Goal: Task Accomplishment & Management: Complete application form

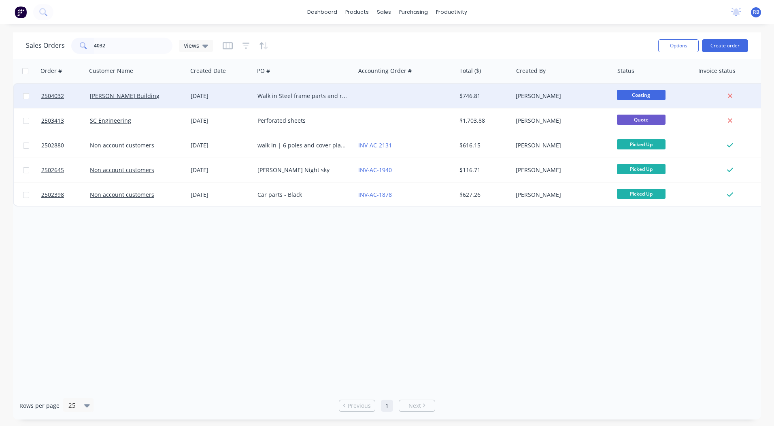
type input "4032"
click at [515, 104] on div "[PERSON_NAME]" at bounding box center [562, 96] width 101 height 24
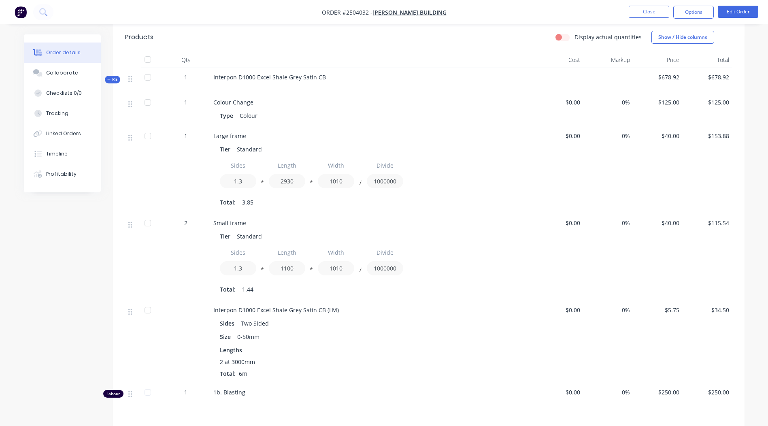
scroll to position [324, 0]
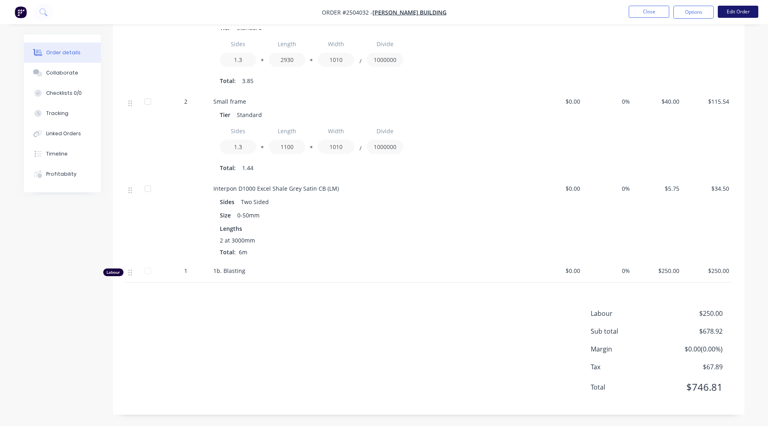
click at [731, 9] on button "Edit Order" at bounding box center [738, 12] width 40 height 12
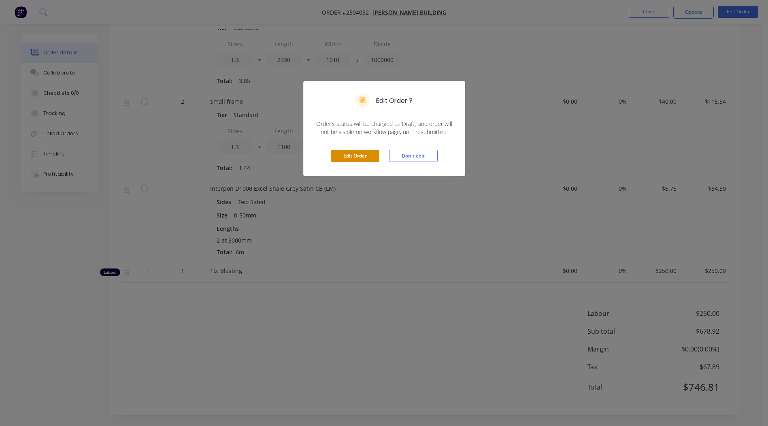
click at [364, 157] on button "Edit Order" at bounding box center [355, 156] width 49 height 12
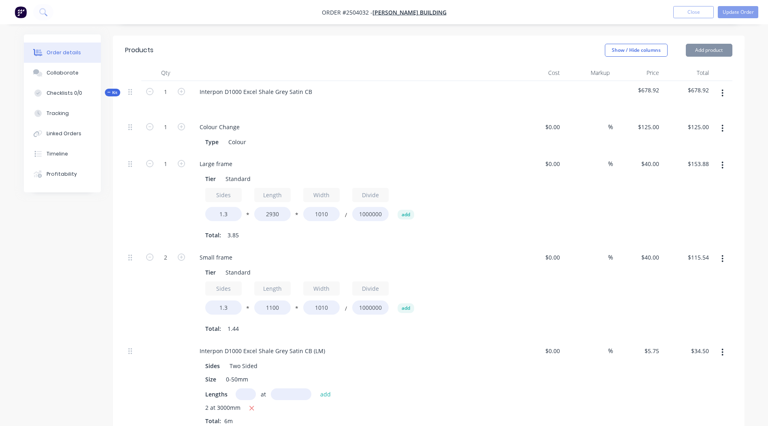
scroll to position [445, 0]
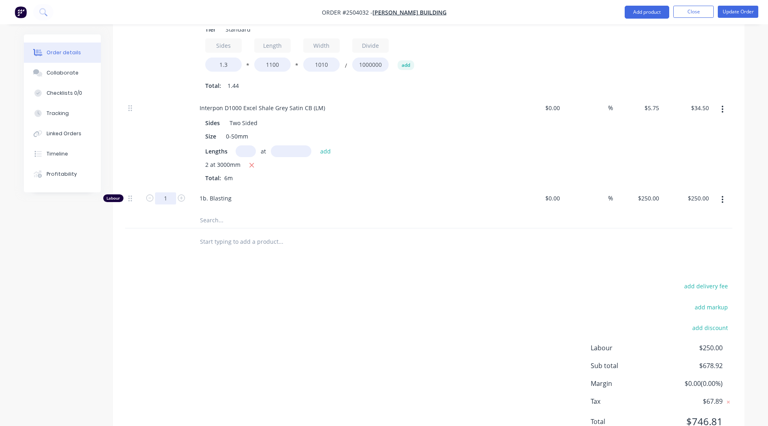
click at [165, 192] on input "1" at bounding box center [165, 198] width 21 height 12
type input "0.333"
click at [392, 364] on div "add delivery fee add markup add discount Labour $250.00 Sub total $678.92 Margi…" at bounding box center [428, 359] width 607 height 156
type input "$83.25"
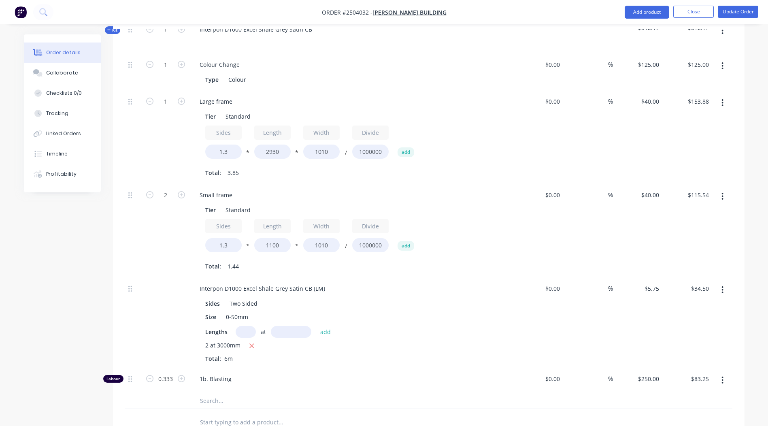
scroll to position [0, 0]
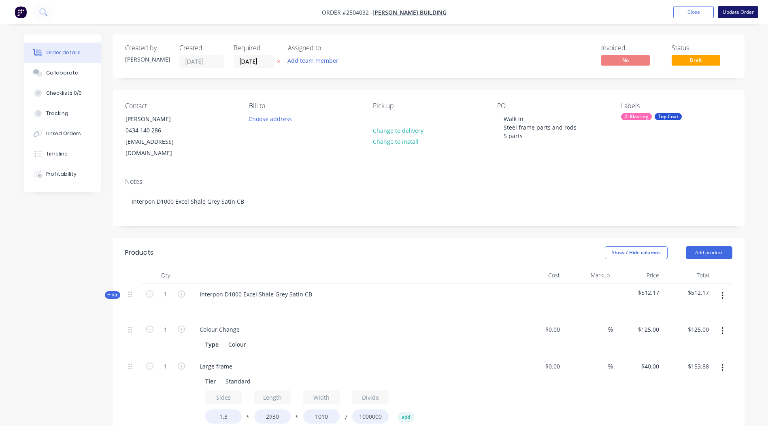
click at [735, 9] on button "Update Order" at bounding box center [738, 12] width 40 height 12
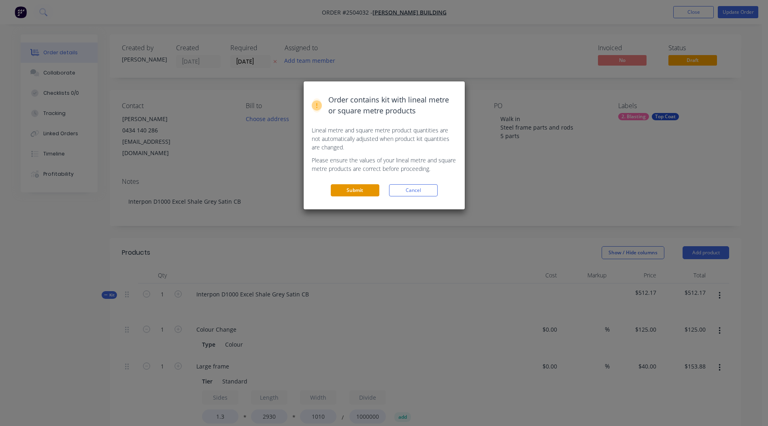
click at [340, 188] on button "Submit" at bounding box center [355, 190] width 49 height 12
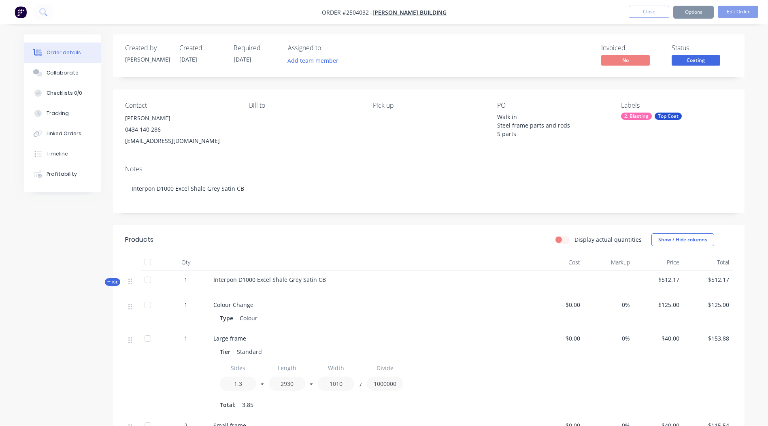
click at [695, 55] on span "Coating" at bounding box center [696, 60] width 49 height 10
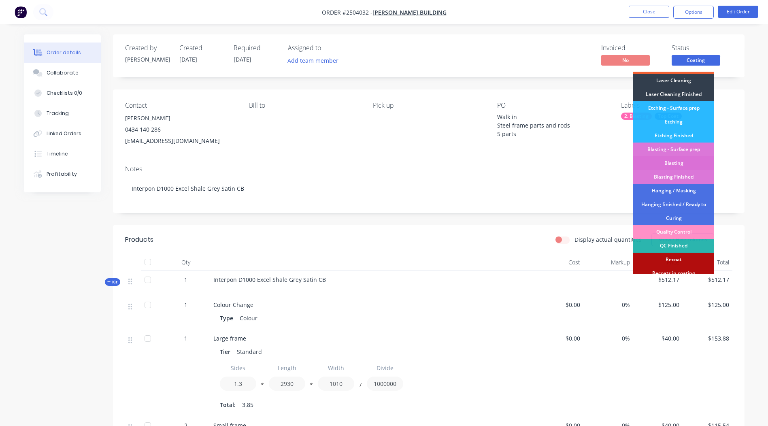
scroll to position [173, 0]
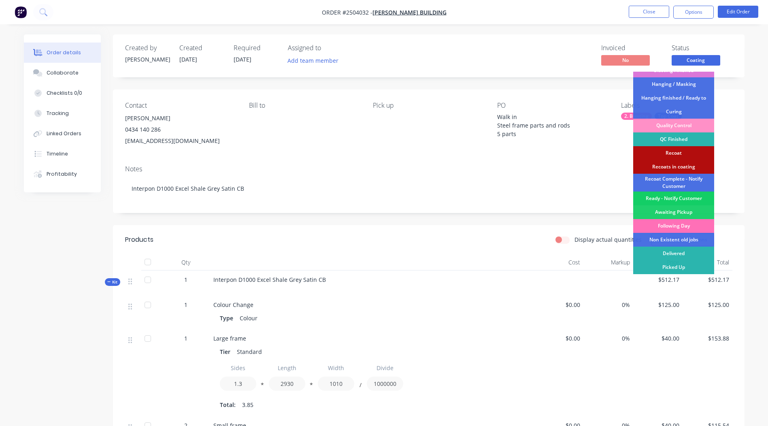
click at [678, 196] on div "Ready - Notify Customer" at bounding box center [673, 198] width 81 height 14
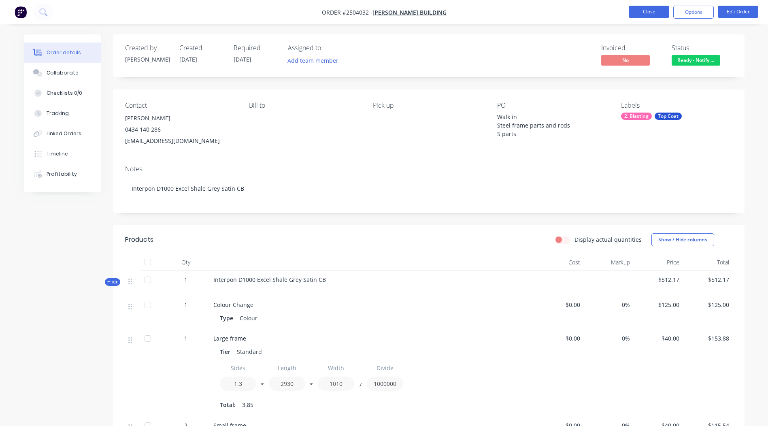
click at [649, 11] on button "Close" at bounding box center [649, 12] width 40 height 12
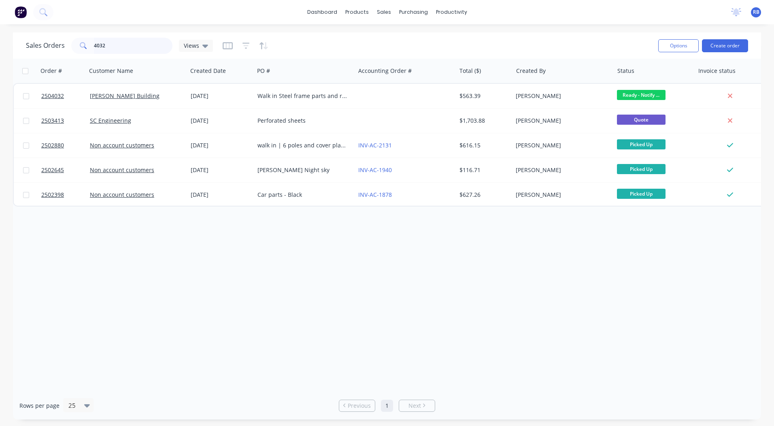
drag, startPoint x: 136, startPoint y: 42, endPoint x: 0, endPoint y: 46, distance: 136.5
click at [23, 45] on div "Sales Orders 4032 Views Options Create order" at bounding box center [387, 45] width 748 height 26
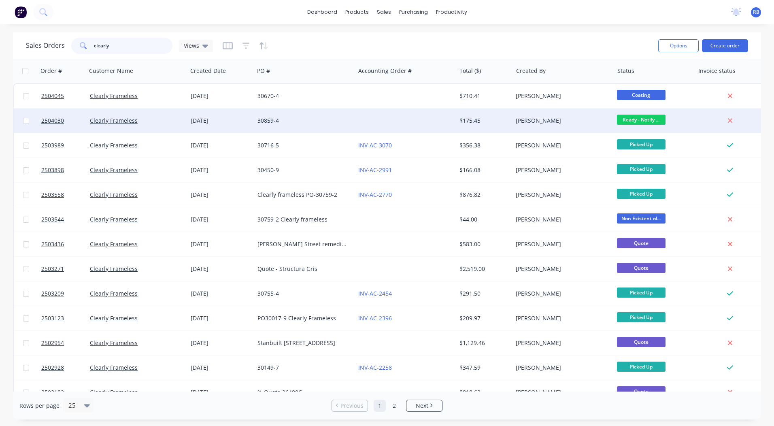
type input "clearly"
click at [493, 117] on div "$175.45" at bounding box center [482, 121] width 47 height 8
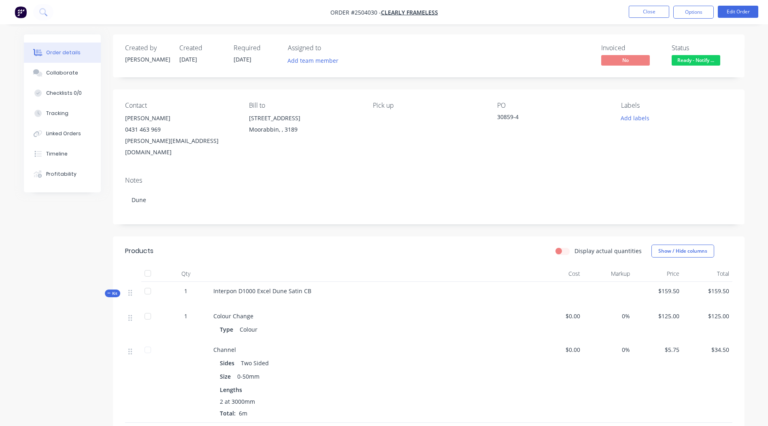
click at [695, 60] on span "Ready - Notify ..." at bounding box center [696, 60] width 49 height 10
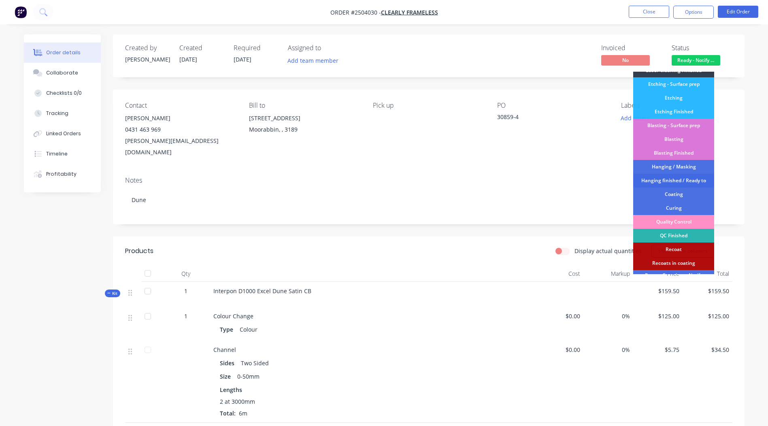
scroll to position [173, 0]
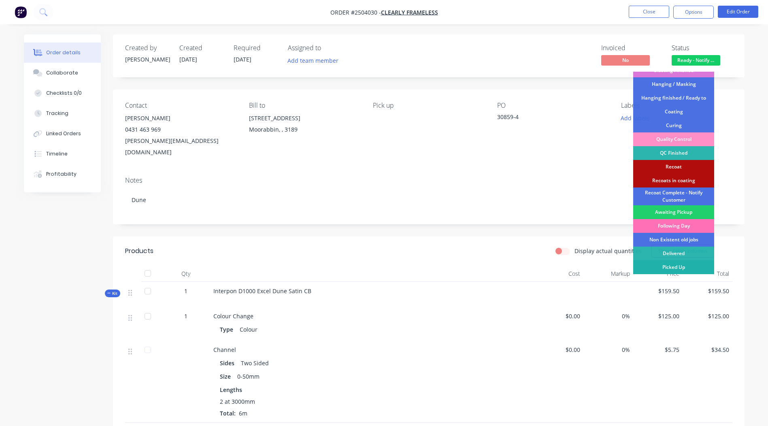
click at [668, 266] on div "Picked Up" at bounding box center [673, 267] width 81 height 14
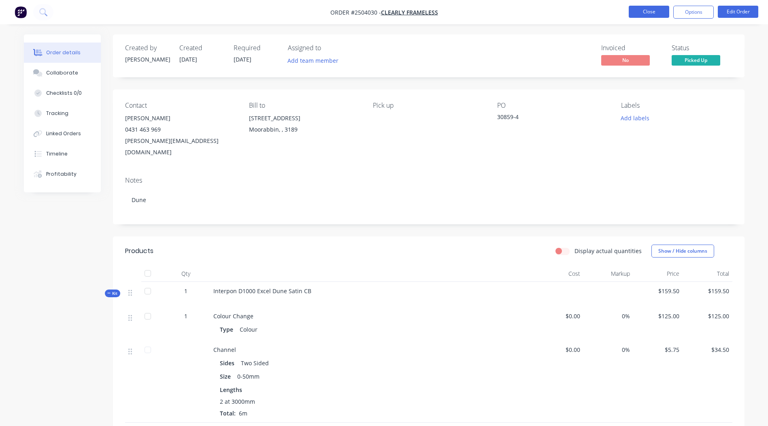
click at [644, 13] on button "Close" at bounding box center [649, 12] width 40 height 12
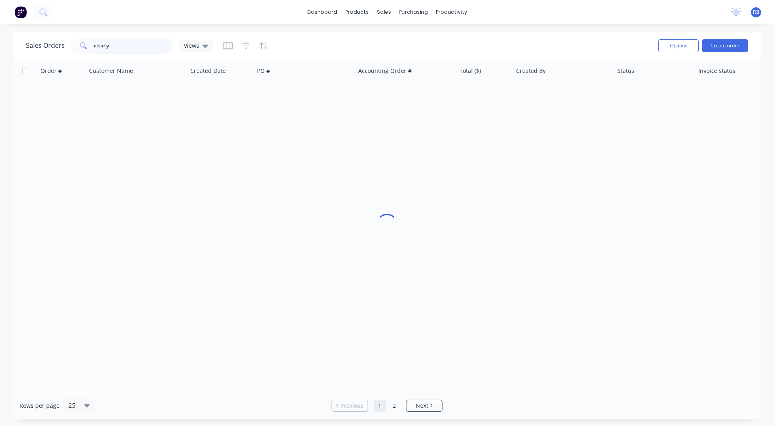
click at [0, 55] on html "dashboard products sales purchasing productivity dashboard products Product Cat…" at bounding box center [387, 213] width 774 height 426
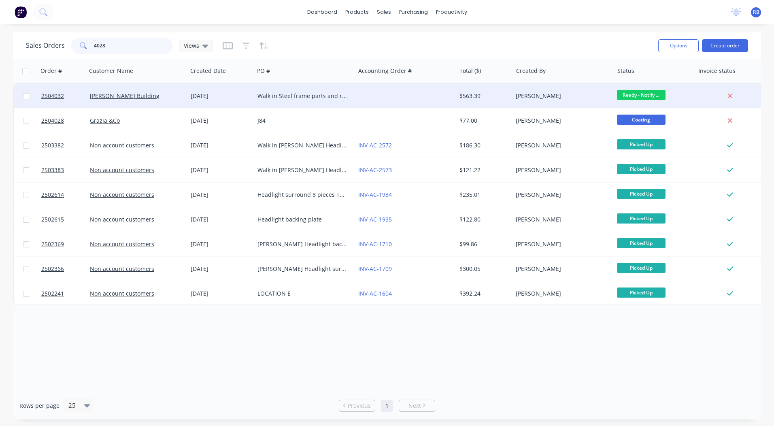
type input "4028"
click at [179, 94] on div "[PERSON_NAME] Building" at bounding box center [135, 96] width 90 height 8
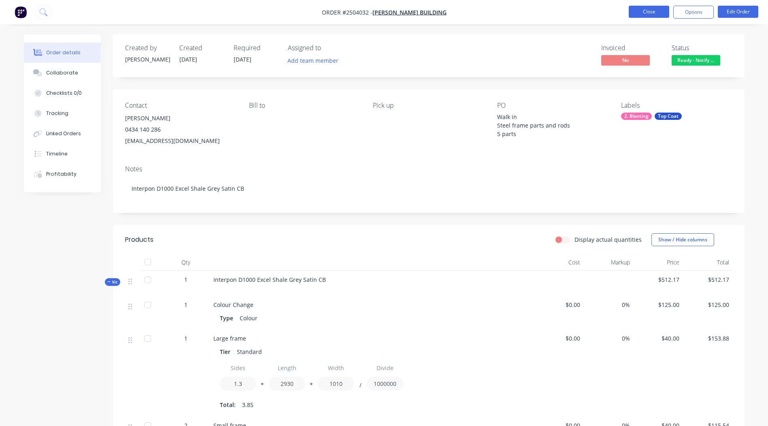
click at [655, 6] on button "Close" at bounding box center [649, 12] width 40 height 12
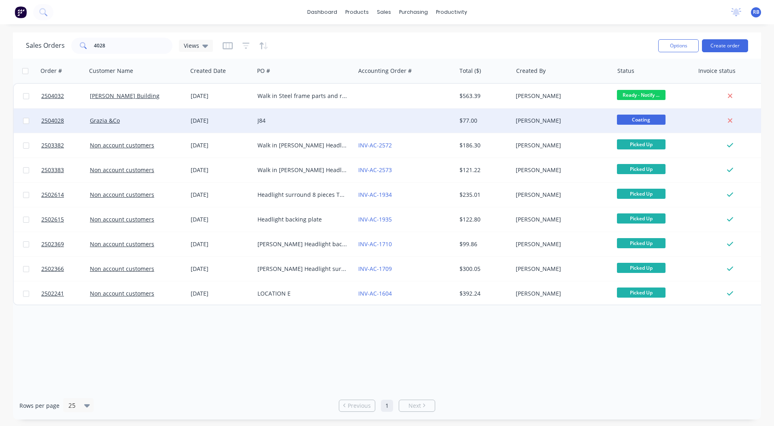
click at [150, 121] on div "Grazia &Co" at bounding box center [135, 121] width 90 height 8
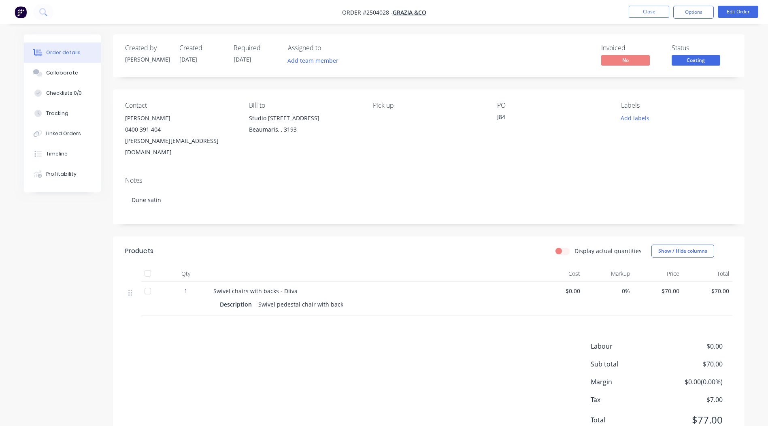
click at [697, 57] on span "Coating" at bounding box center [696, 60] width 49 height 10
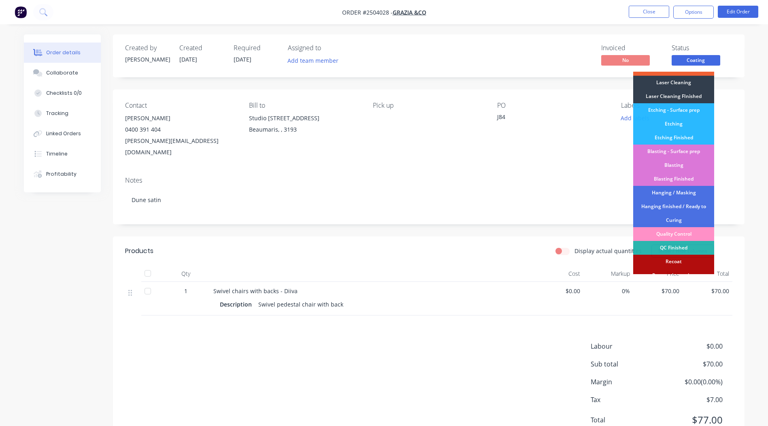
scroll to position [173, 0]
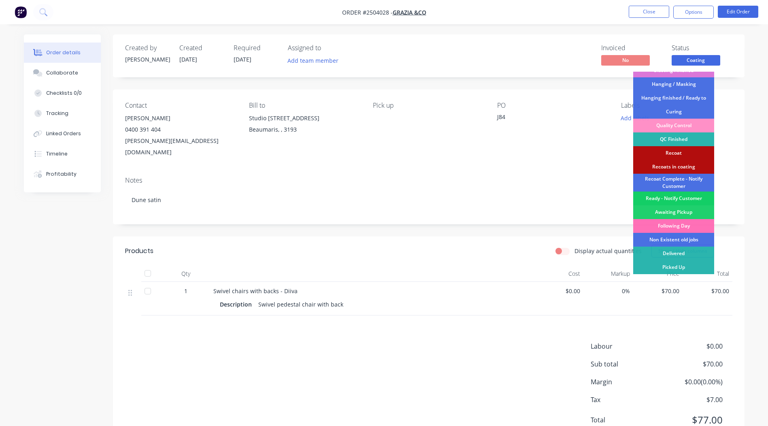
click at [664, 201] on div "Ready - Notify Customer" at bounding box center [673, 198] width 81 height 14
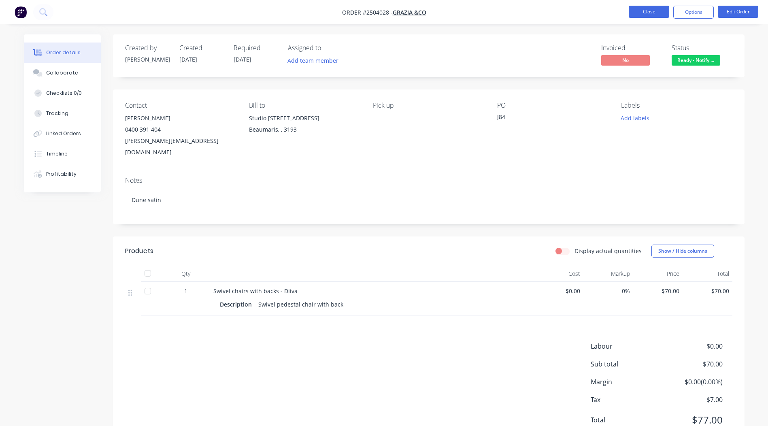
click at [662, 9] on button "Close" at bounding box center [649, 12] width 40 height 12
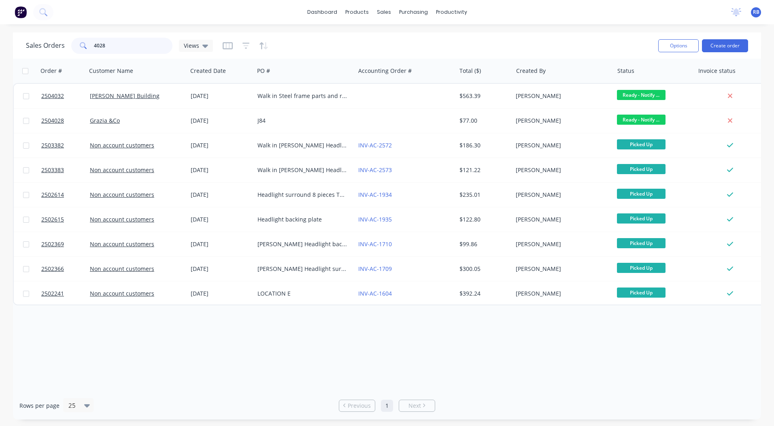
drag, startPoint x: 133, startPoint y: 49, endPoint x: 0, endPoint y: 55, distance: 133.3
click at [72, 56] on div "Sales Orders 4028 Views Options Create order" at bounding box center [387, 45] width 748 height 26
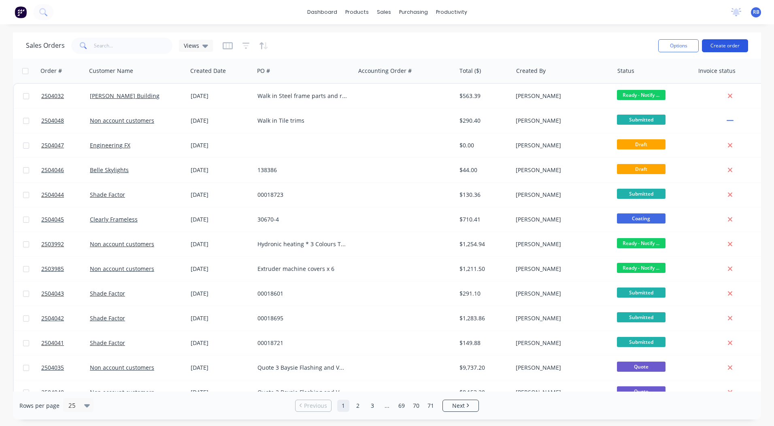
click at [720, 43] on button "Create order" at bounding box center [725, 45] width 46 height 13
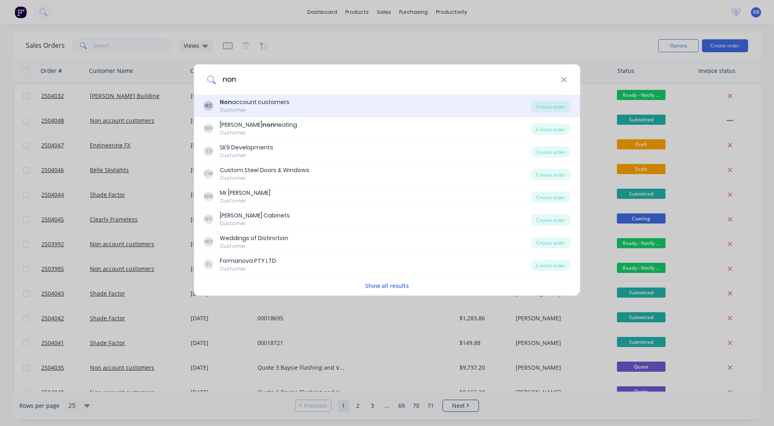
type input "non"
click at [243, 109] on div "Customer" at bounding box center [255, 109] width 70 height 7
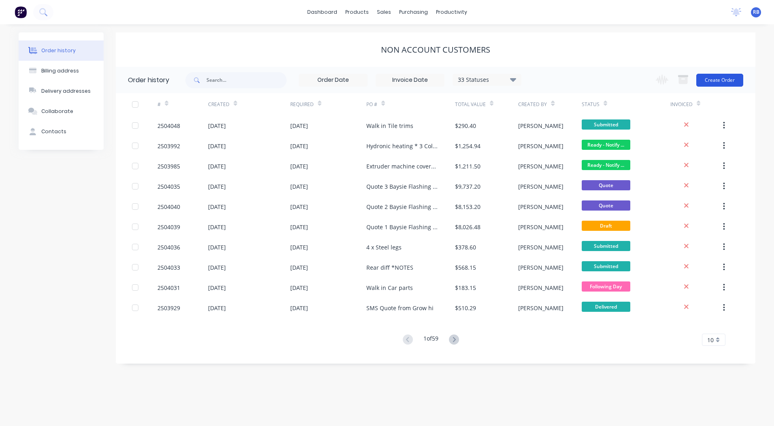
click at [715, 78] on button "Create Order" at bounding box center [719, 80] width 47 height 13
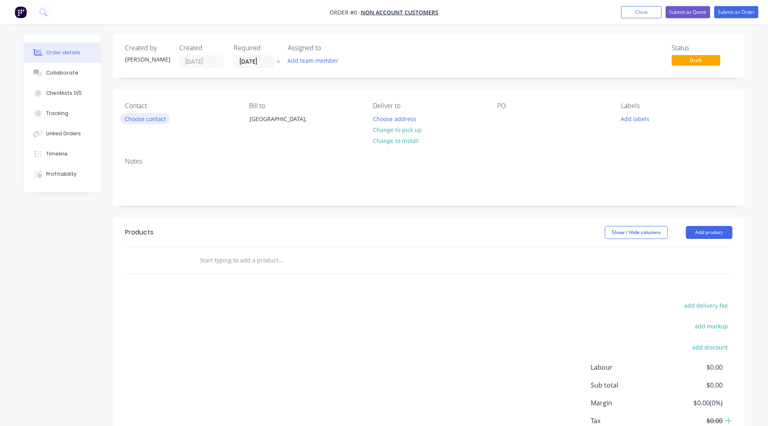
click at [130, 116] on button "Choose contact" at bounding box center [145, 118] width 50 height 11
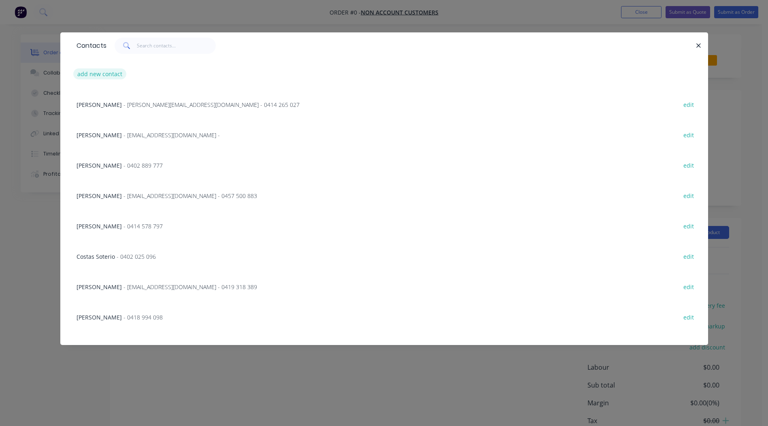
click at [102, 72] on button "add new contact" at bounding box center [99, 73] width 53 height 11
select select "AU"
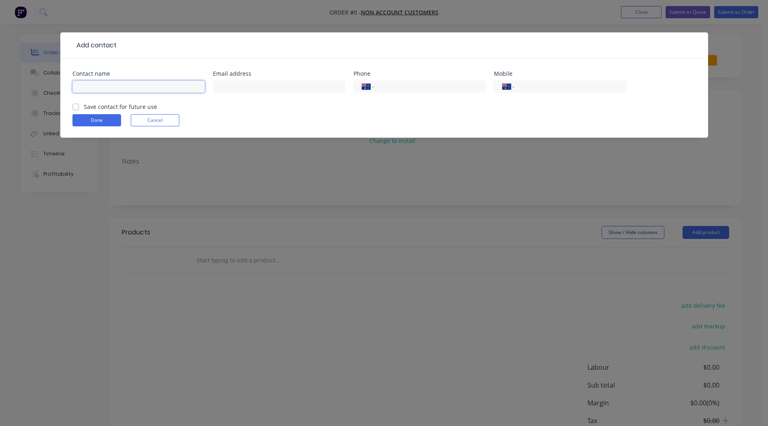
click at [115, 84] on input "text" at bounding box center [138, 87] width 132 height 12
type input "laver"
click at [145, 121] on button "Cancel" at bounding box center [155, 120] width 49 height 12
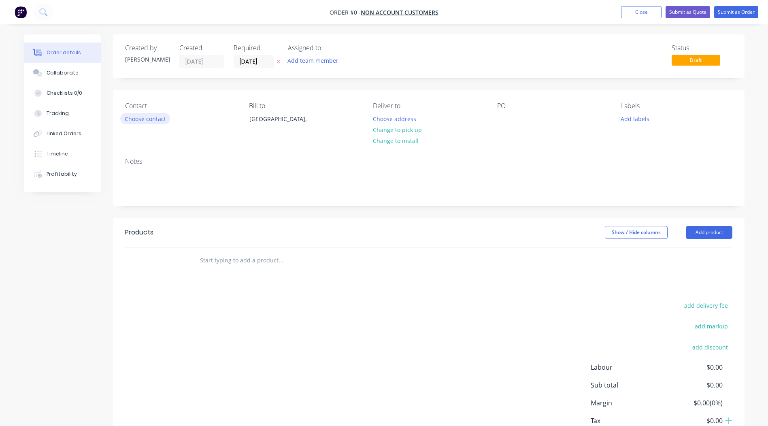
click at [149, 117] on button "Choose contact" at bounding box center [145, 118] width 50 height 11
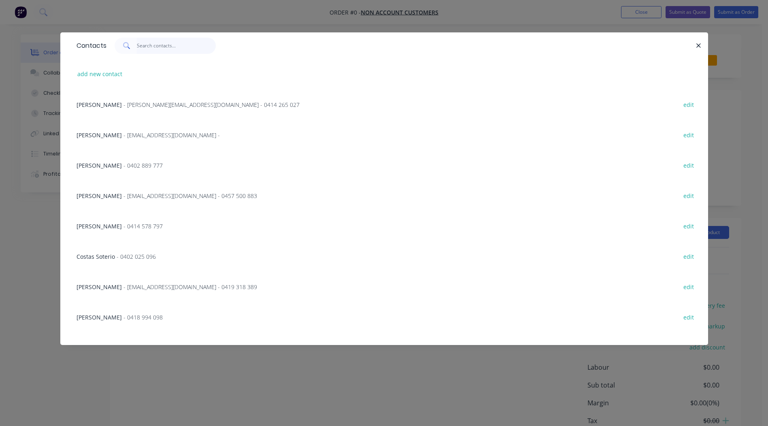
click at [143, 48] on input "text" at bounding box center [176, 46] width 79 height 16
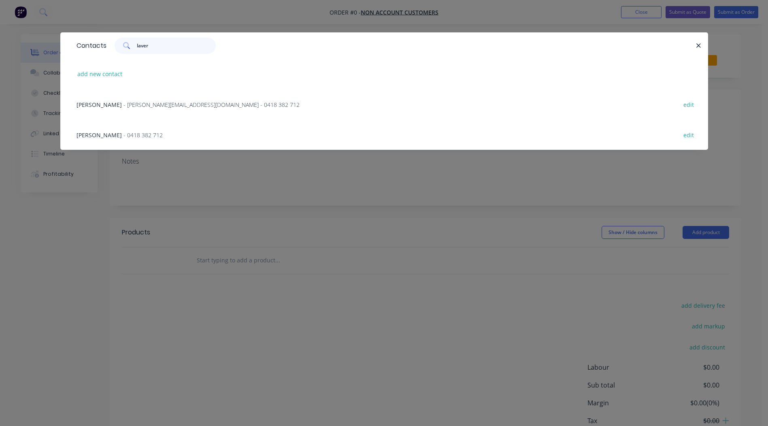
type input "laver"
click at [138, 104] on span "- [PERSON_NAME][EMAIL_ADDRESS][DOMAIN_NAME] - 0418 382 712" at bounding box center [211, 105] width 176 height 8
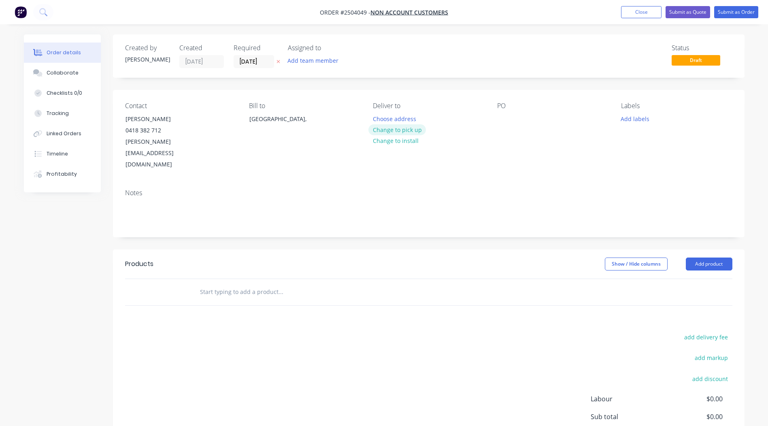
click at [401, 133] on button "Change to pick up" at bounding box center [396, 129] width 57 height 11
click at [498, 116] on div at bounding box center [503, 119] width 13 height 12
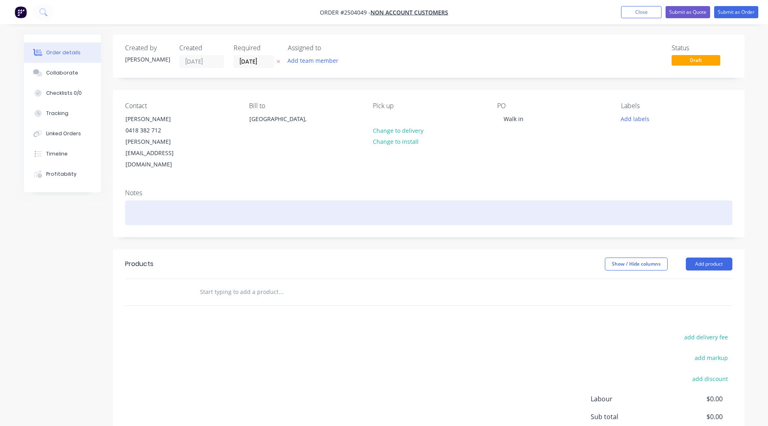
click at [218, 200] on div at bounding box center [428, 212] width 607 height 25
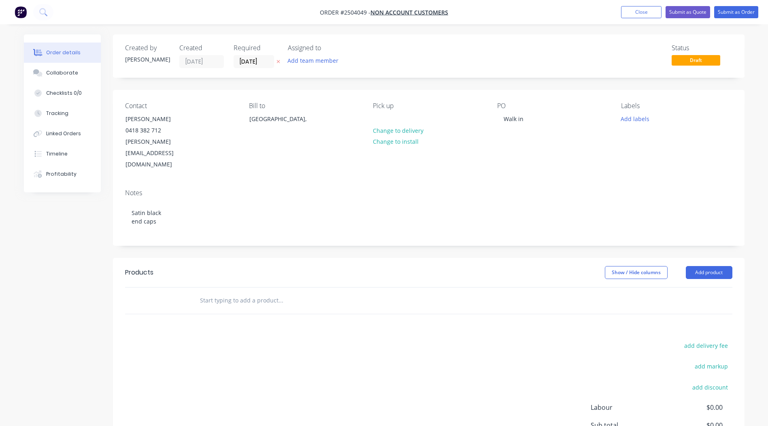
click at [315, 106] on div "Bill to" at bounding box center [304, 106] width 111 height 8
click at [728, 266] on button "Add product" at bounding box center [709, 272] width 47 height 13
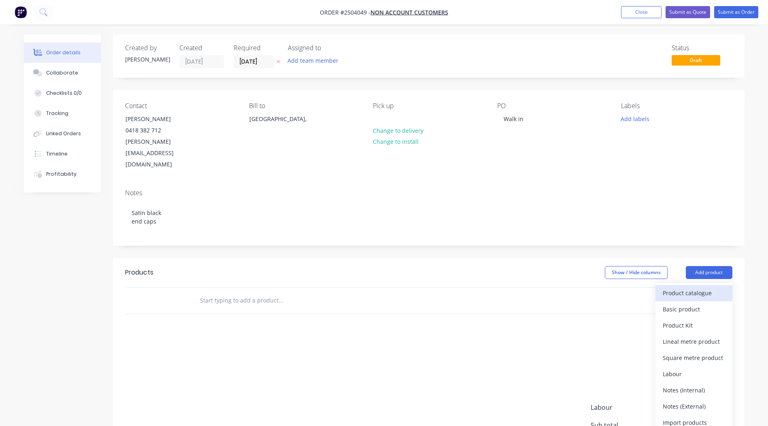
click at [693, 287] on div "Product catalogue" at bounding box center [694, 293] width 62 height 12
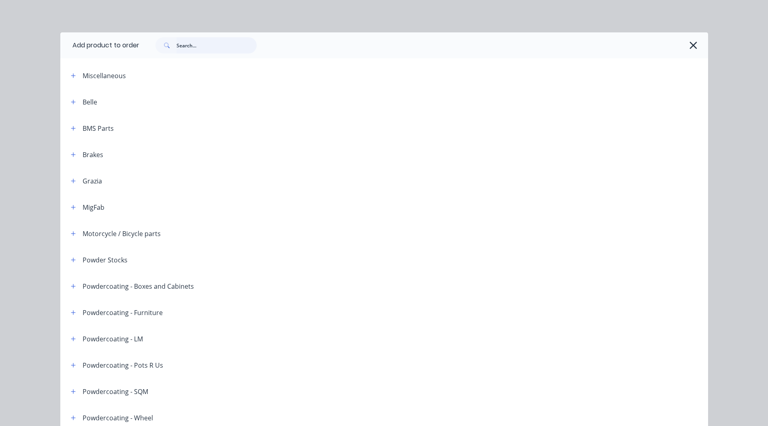
click at [207, 48] on input "text" at bounding box center [216, 45] width 80 height 16
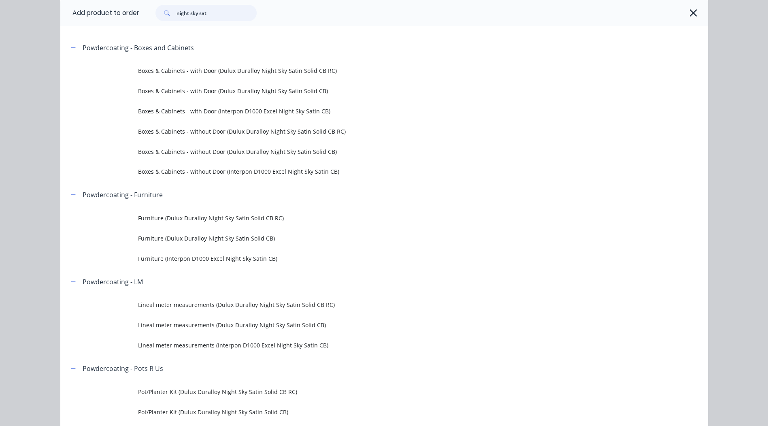
scroll to position [121, 0]
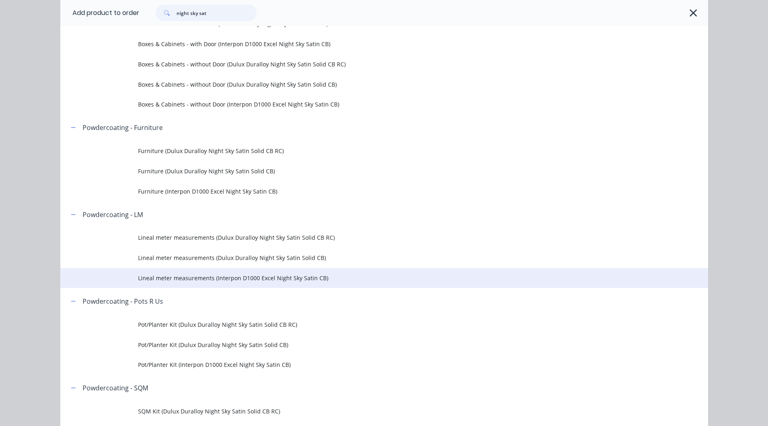
type input "night sky sat"
click at [315, 280] on span "Lineal meter measurements (Interpon D1000 Excel Night Sky Satin CB)" at bounding box center [366, 278] width 456 height 9
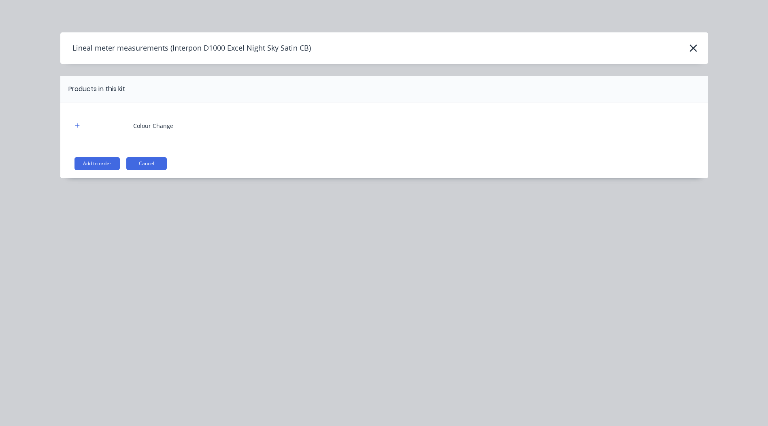
click at [106, 168] on button "Add to order" at bounding box center [96, 163] width 45 height 13
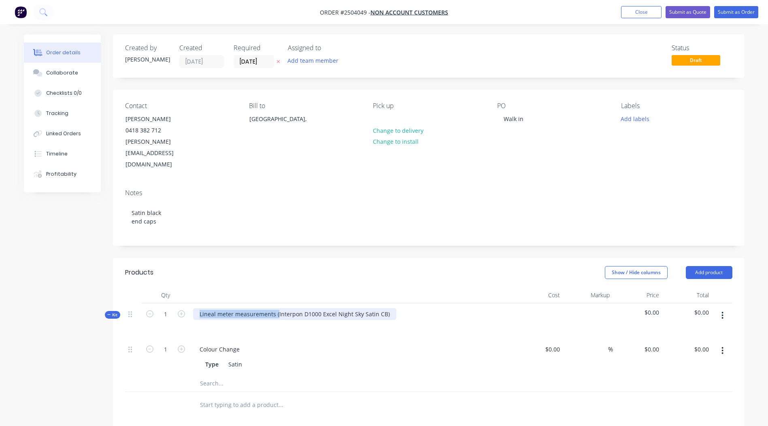
drag, startPoint x: 277, startPoint y: 290, endPoint x: 0, endPoint y: 315, distance: 278.0
click at [0, 315] on html "Order #2504049 - Non account customers Add product Close Submit as Quote Submit…" at bounding box center [384, 312] width 768 height 625
click at [312, 303] on div "Interpon D1000 Excel Night Sky Satin CB)" at bounding box center [352, 320] width 324 height 35
click at [332, 258] on header "Products Show / Hide columns Add product" at bounding box center [428, 272] width 631 height 29
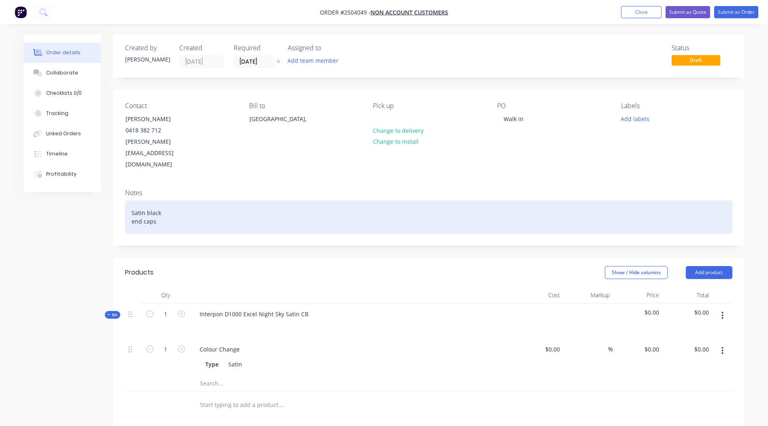
drag, startPoint x: 333, startPoint y: 237, endPoint x: 570, endPoint y: 193, distance: 240.8
click at [562, 200] on div "Satin black end caps" at bounding box center [428, 216] width 607 height 33
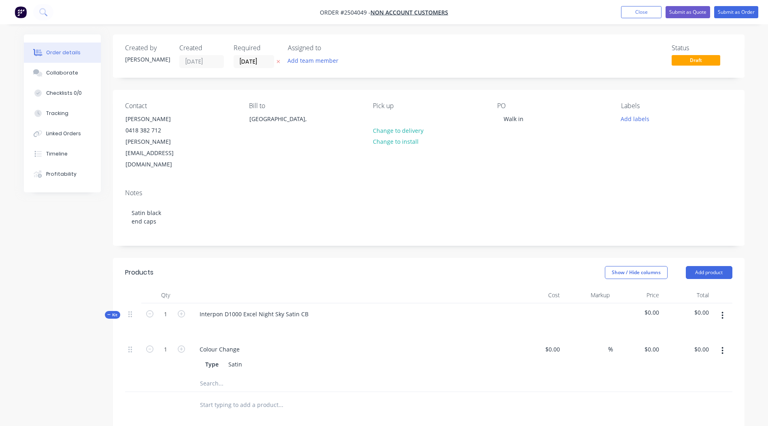
click at [742, 287] on div "Qty Cost Markup Price Total Kit 1 Interpon D1000 Excel Night Sky Satin CB $0.00…" at bounding box center [428, 352] width 631 height 131
click at [723, 311] on icon "button" at bounding box center [722, 315] width 2 height 9
click at [719, 331] on div "Add product to kit" at bounding box center [694, 337] width 62 height 12
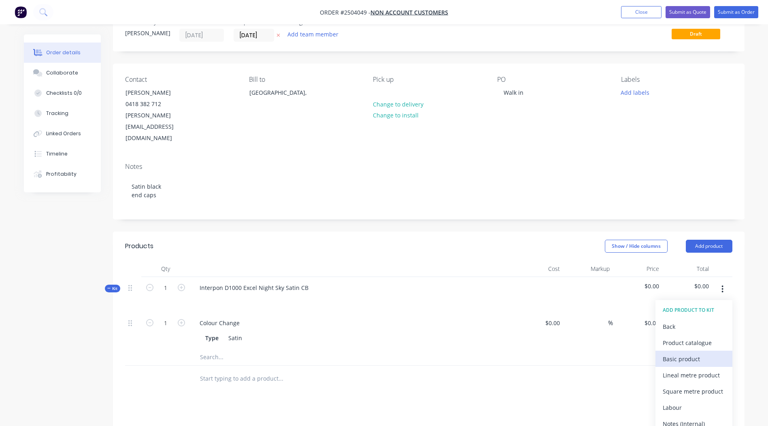
scroll to position [40, 0]
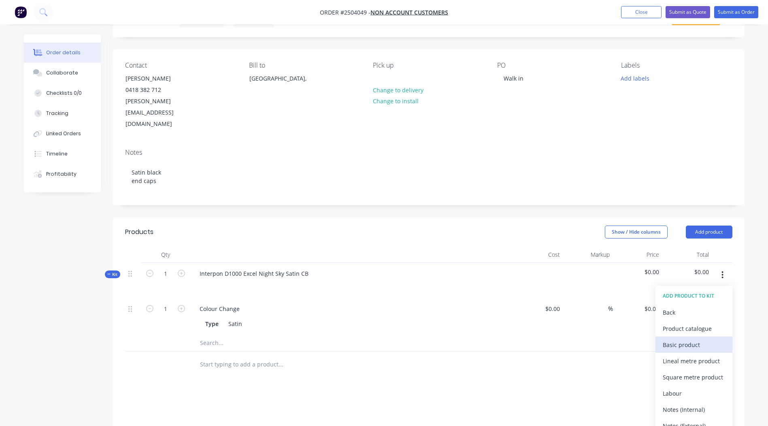
click at [694, 339] on div "Basic product" at bounding box center [694, 345] width 62 height 12
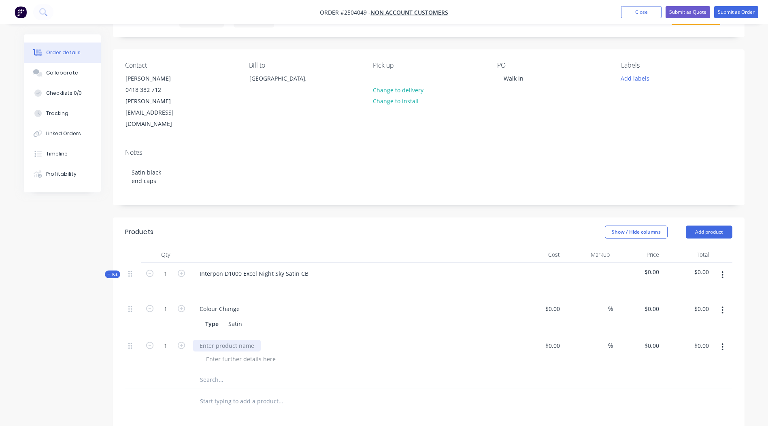
click at [208, 340] on div at bounding box center [227, 346] width 68 height 12
click at [182, 342] on icon "button" at bounding box center [181, 345] width 7 height 7
type input "2"
click at [652, 340] on div "0 $0.00" at bounding box center [651, 346] width 22 height 12
type input "$5.00"
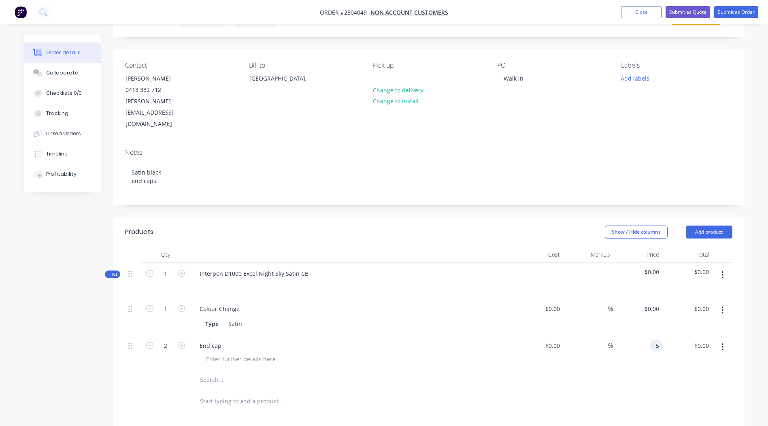
type input "$10.00"
click at [580, 372] on div at bounding box center [428, 380] width 607 height 17
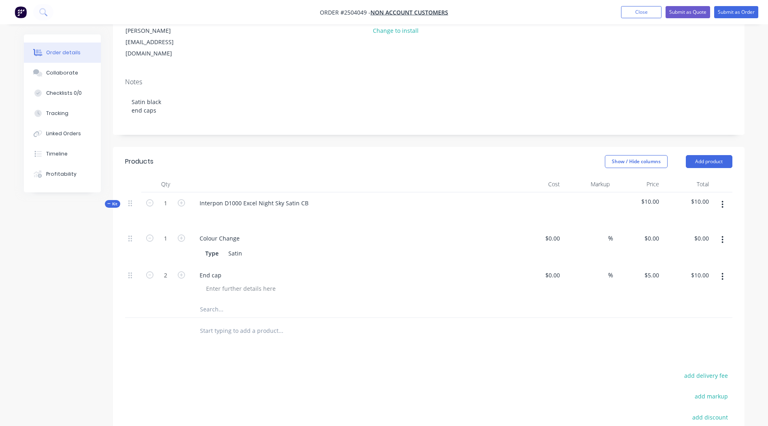
click at [715, 197] on button "button" at bounding box center [722, 204] width 19 height 15
click at [701, 220] on div "Add product to kit" at bounding box center [694, 226] width 62 height 12
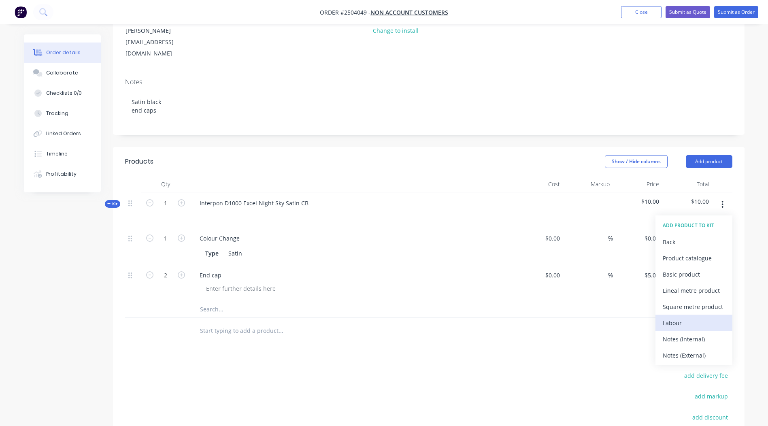
click at [681, 317] on div "Labour" at bounding box center [694, 323] width 62 height 12
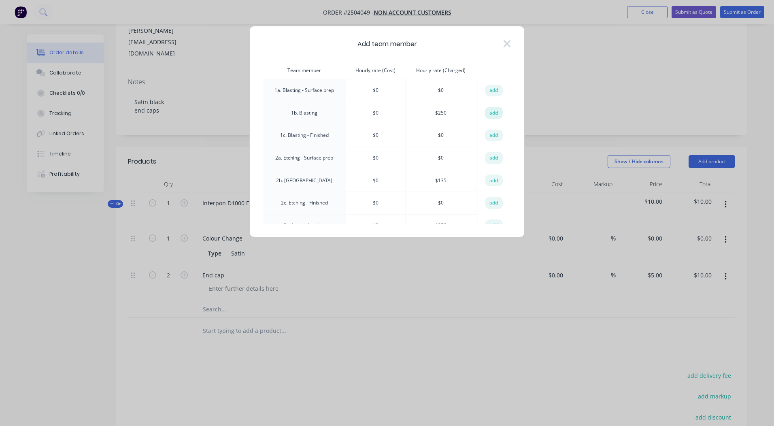
click at [490, 115] on button "add" at bounding box center [494, 113] width 18 height 12
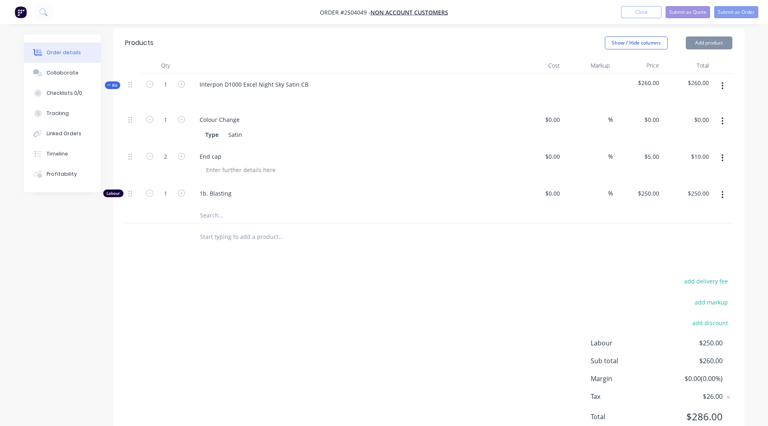
scroll to position [232, 0]
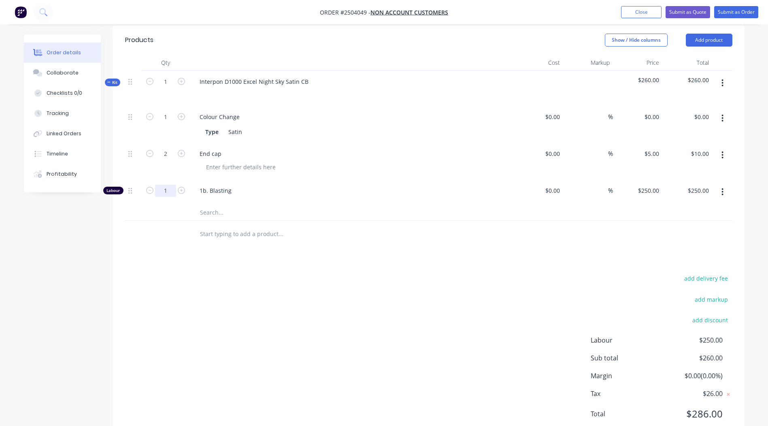
click at [170, 185] on input "1" at bounding box center [165, 191] width 21 height 12
type input "0.167"
type input "$41.75"
click at [301, 273] on div "add delivery fee add markup add discount Labour $250.00 Sub total $260.00 Margi…" at bounding box center [428, 351] width 607 height 156
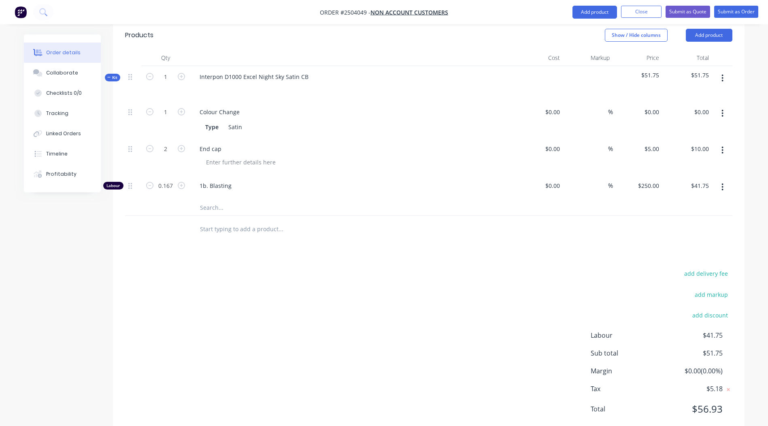
scroll to position [0, 0]
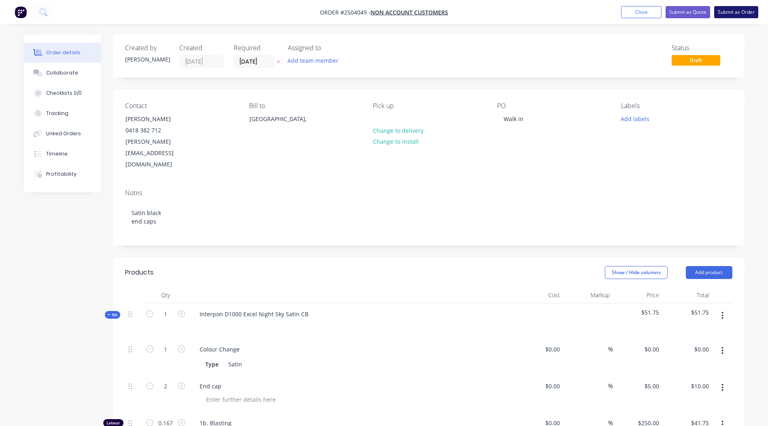
click at [722, 9] on button "Submit as Order" at bounding box center [736, 12] width 44 height 12
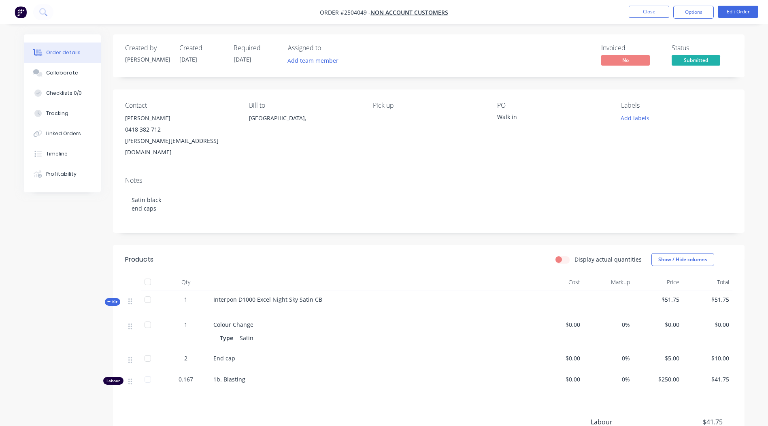
click at [714, 9] on ul "Close Options Edit Order" at bounding box center [693, 12] width 149 height 13
click at [703, 12] on button "Options" at bounding box center [693, 12] width 40 height 13
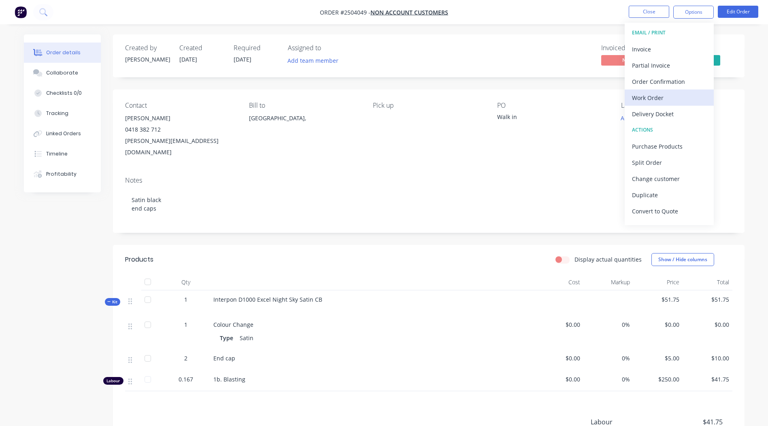
click at [665, 104] on button "Work Order" at bounding box center [669, 97] width 89 height 16
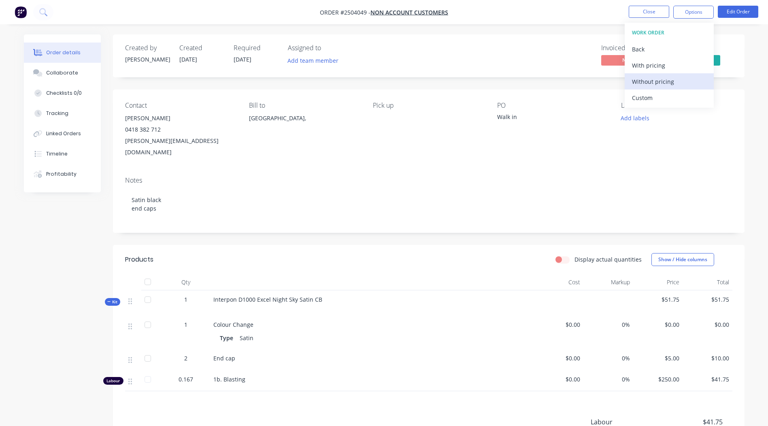
click at [659, 79] on div "Without pricing" at bounding box center [669, 82] width 74 height 12
